Goal: Information Seeking & Learning: Learn about a topic

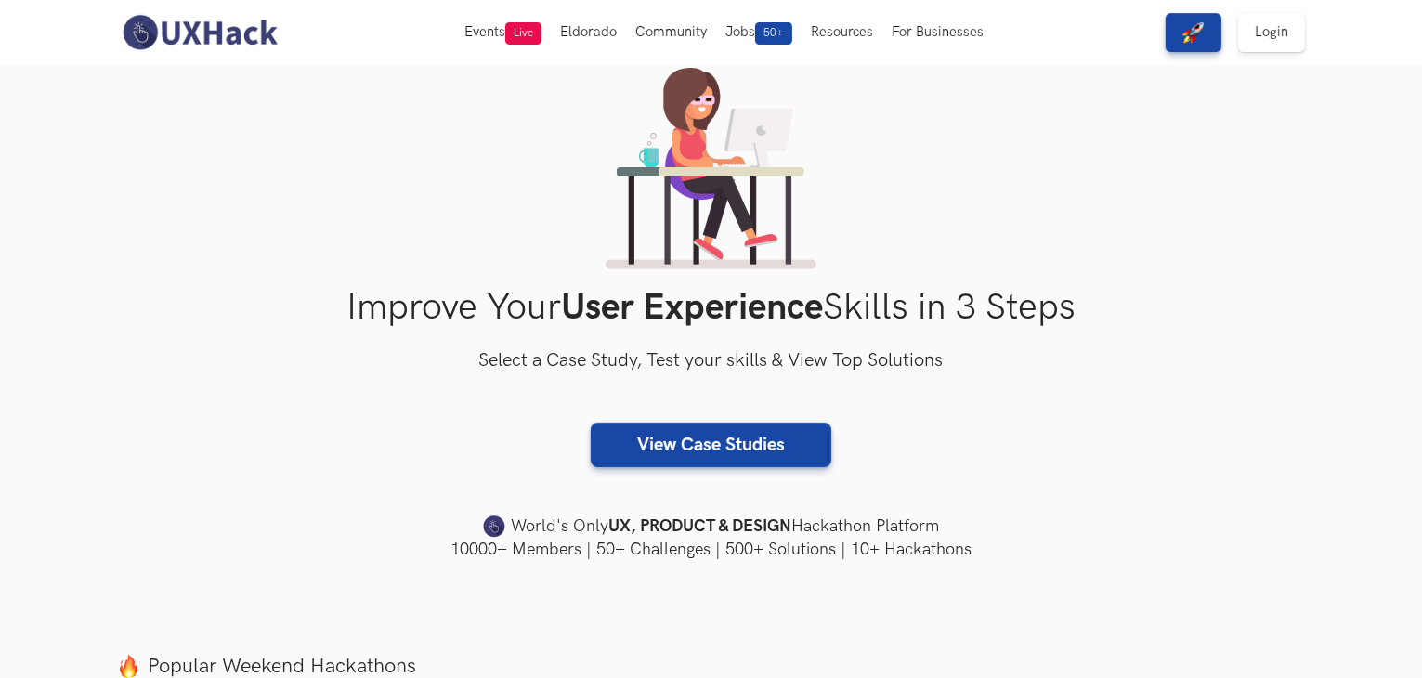
scroll to position [85, 0]
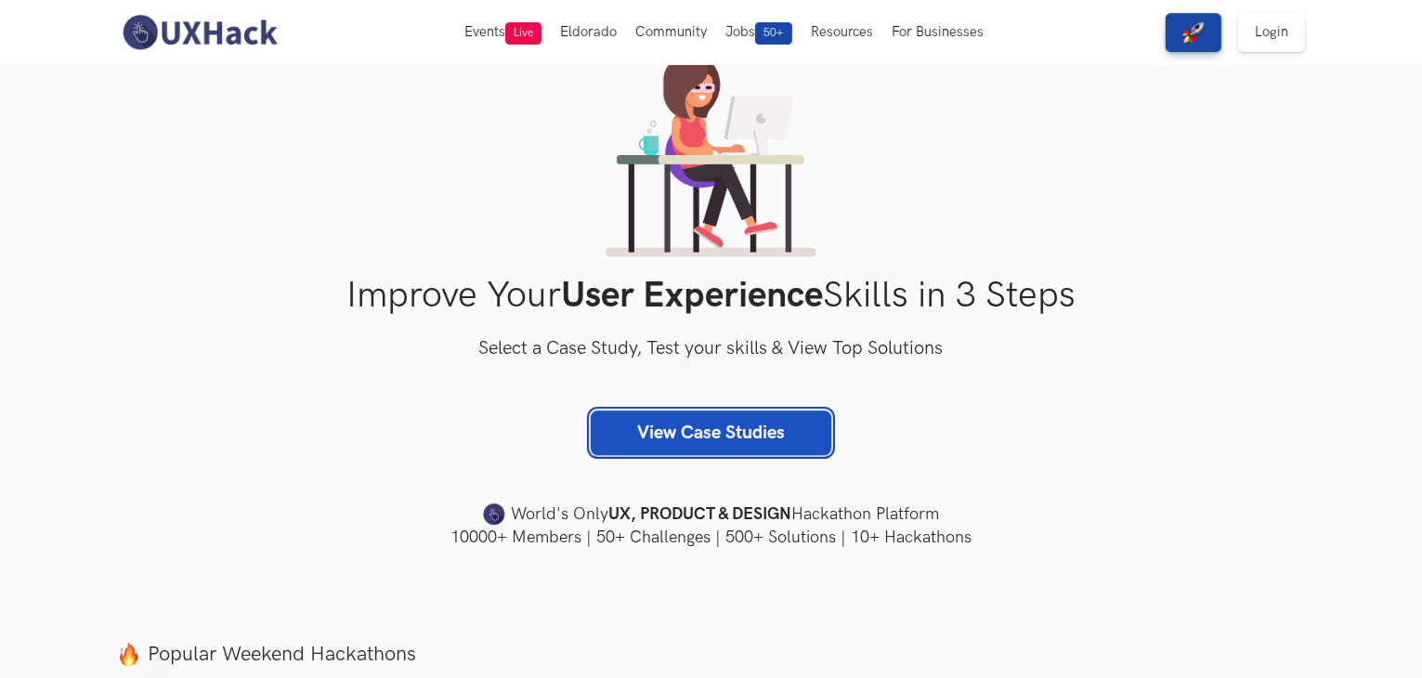
click at [733, 430] on link "View Case Studies" at bounding box center [711, 432] width 241 height 45
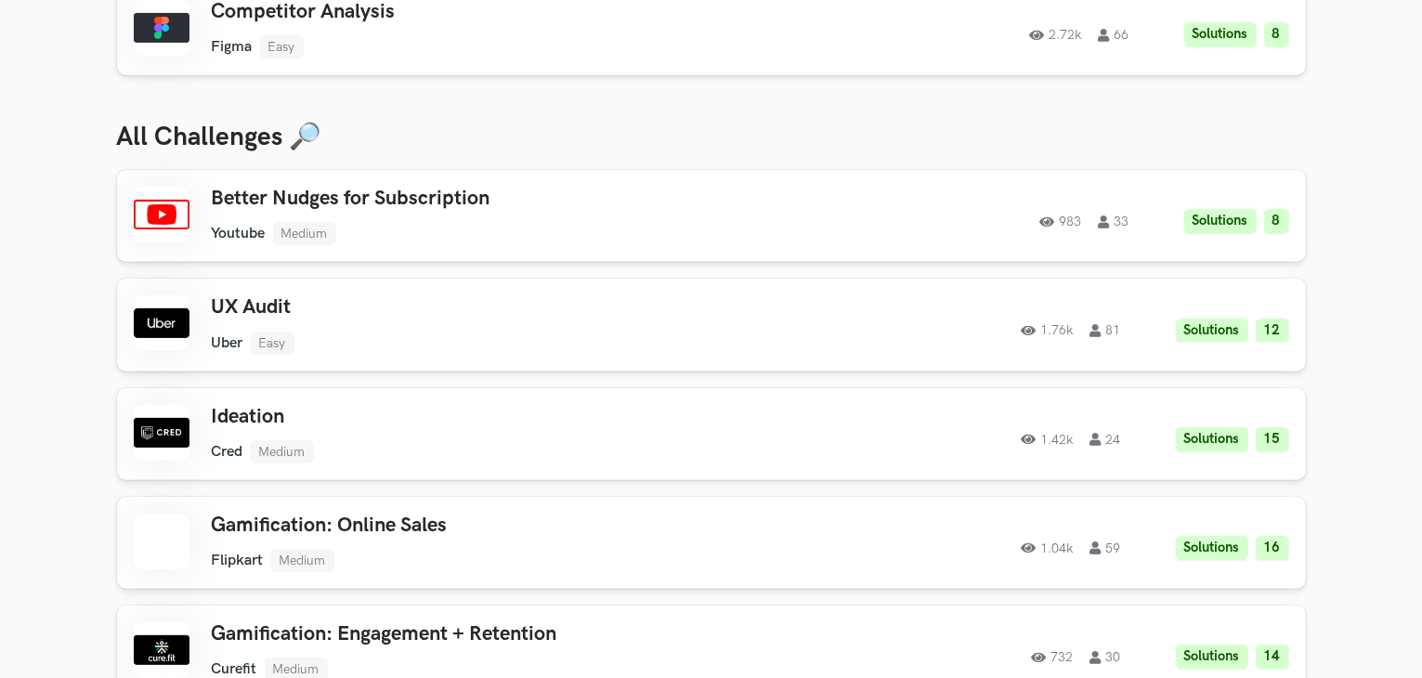
scroll to position [644, 0]
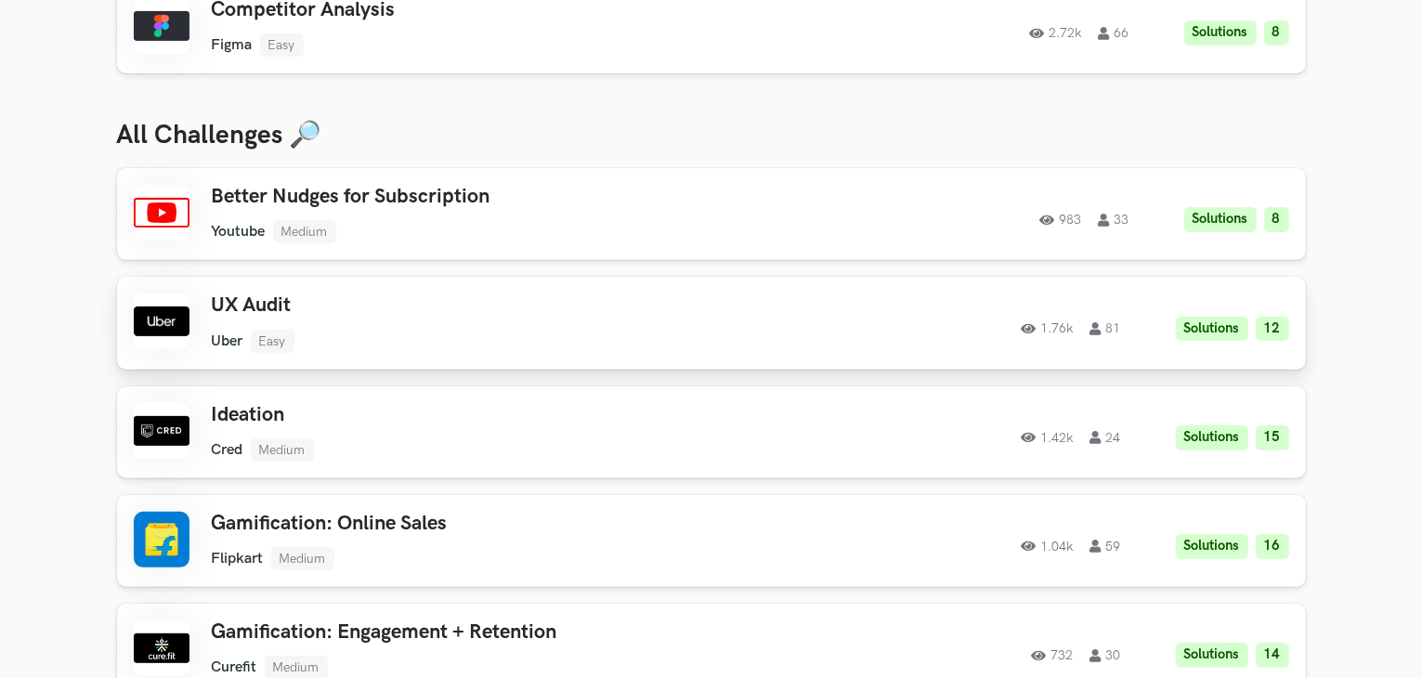
click at [661, 315] on h3 "UX Audit" at bounding box center [475, 305] width 527 height 24
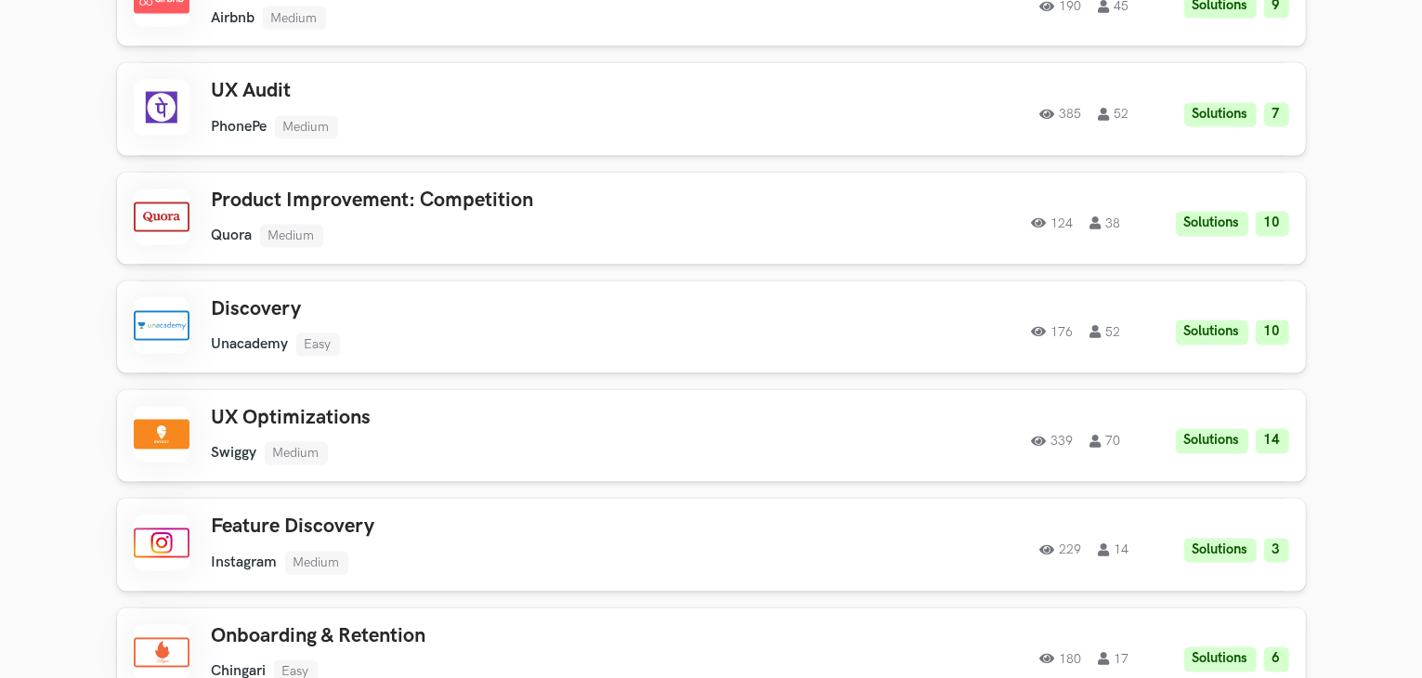
scroll to position [3472, 0]
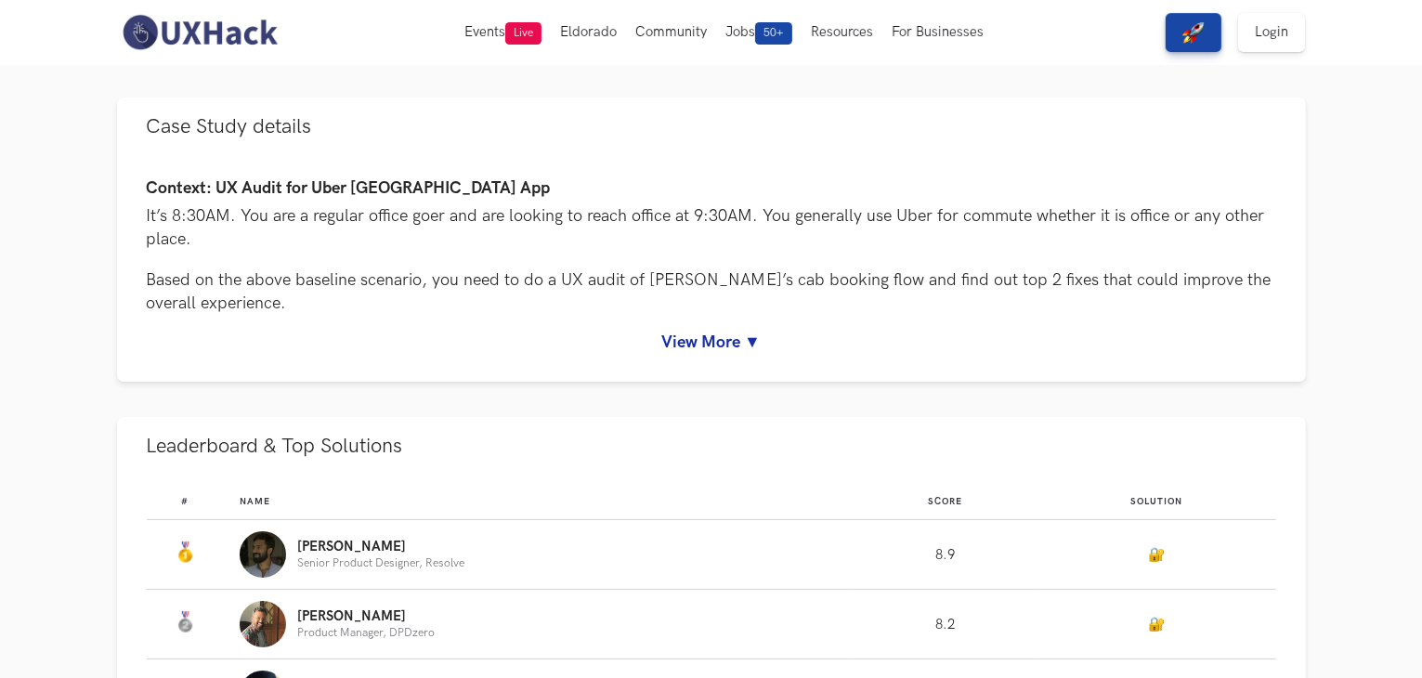
scroll to position [104, 0]
click at [676, 328] on div "Context: UX Audit for Uber [GEOGRAPHIC_DATA] App It’s 8:30AM. You are a regular…" at bounding box center [711, 264] width 1129 height 173
click at [682, 346] on link "View More ▼" at bounding box center [711, 342] width 1129 height 20
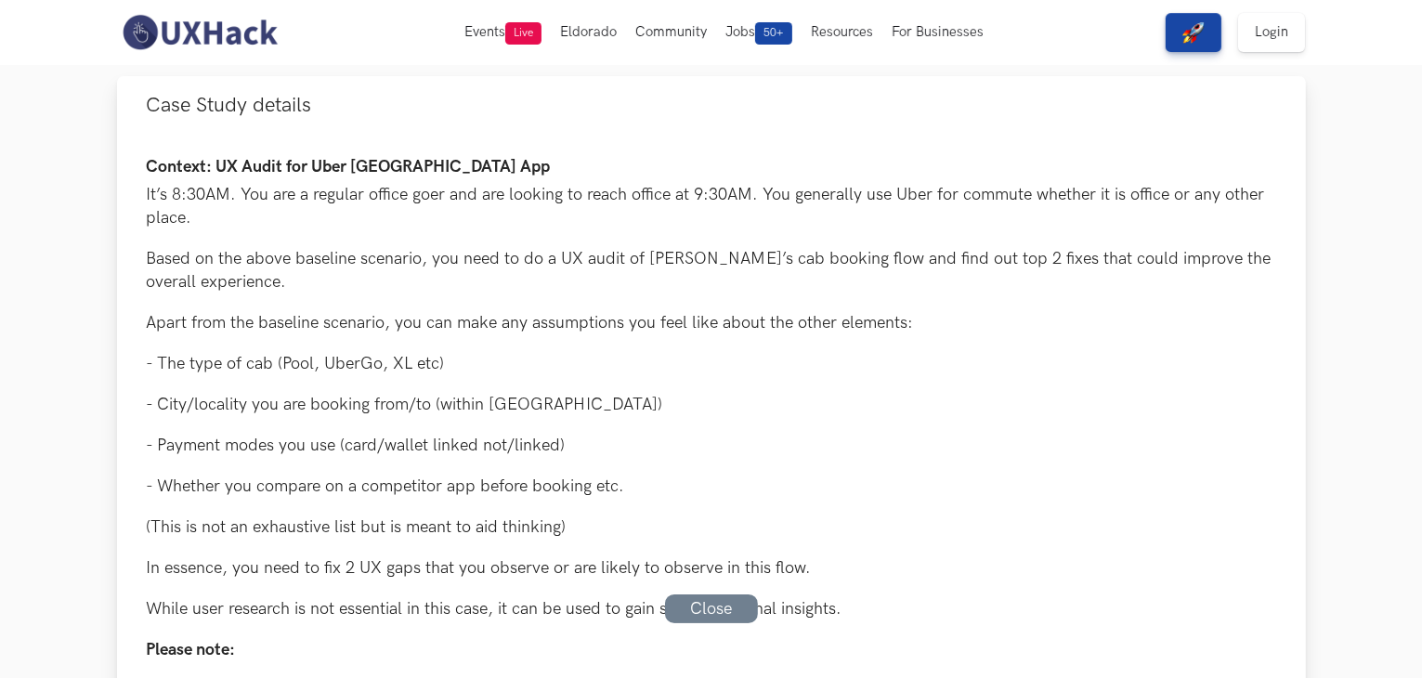
scroll to position [0, 0]
